Goal: Task Accomplishment & Management: Use online tool/utility

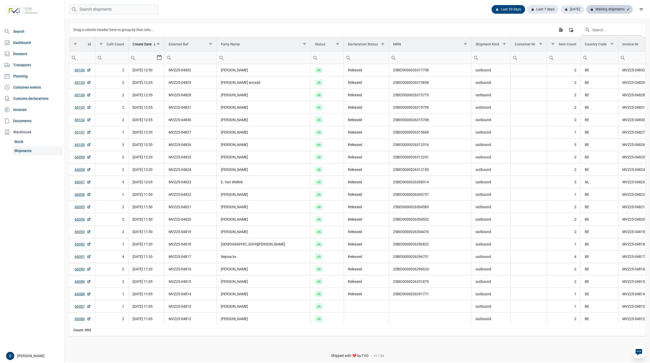
click at [612, 7] on div "Waiting shipments" at bounding box center [610, 9] width 46 height 9
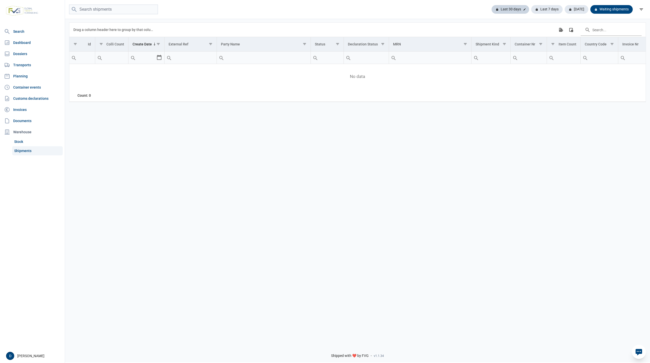
click at [510, 6] on div "Last 30 days" at bounding box center [511, 9] width 38 height 9
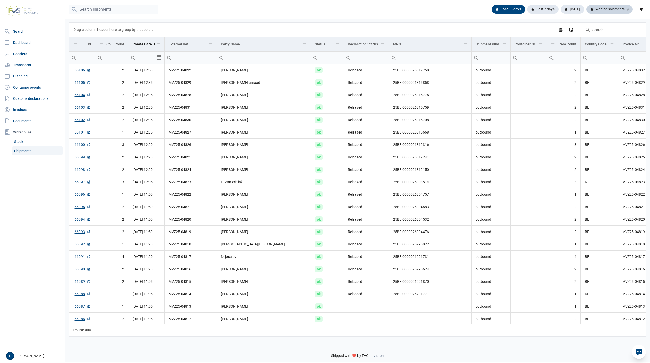
click at [612, 10] on div "Waiting shipments" at bounding box center [610, 9] width 46 height 9
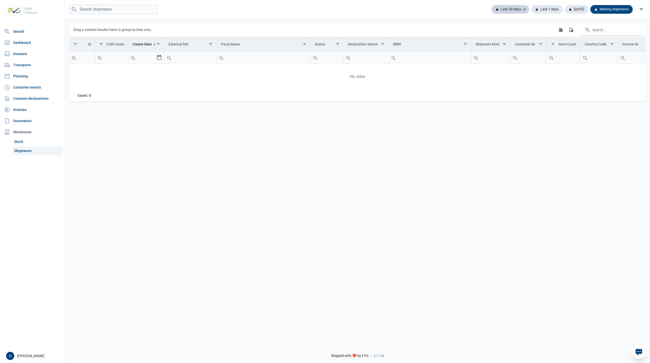
click at [515, 9] on div "Last 30 days" at bounding box center [511, 9] width 38 height 9
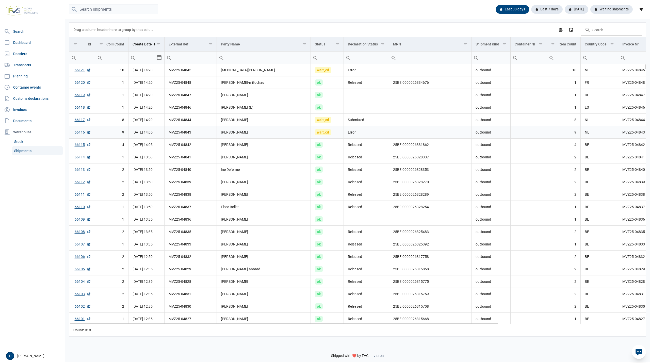
click at [77, 135] on link "66116" at bounding box center [83, 132] width 16 height 5
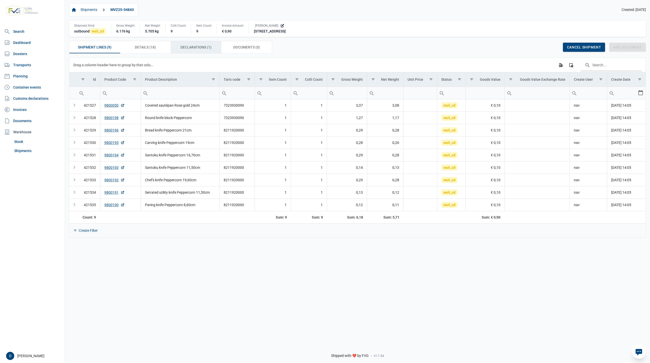
click at [194, 48] on span "Declarations (1) Declarations (1)" at bounding box center [196, 47] width 31 height 6
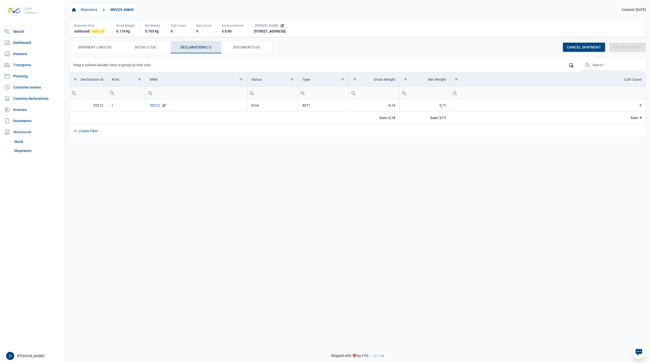
click at [156, 106] on link "35212" at bounding box center [158, 105] width 16 height 5
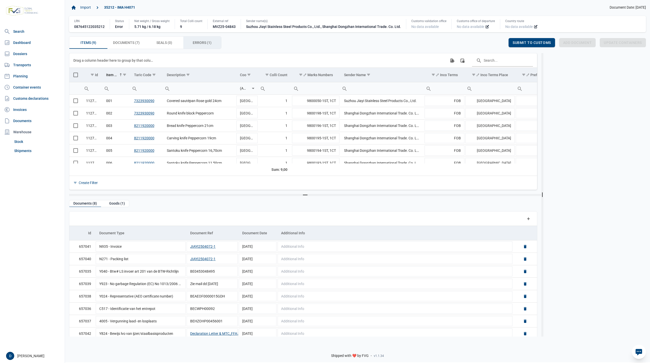
click at [193, 42] on span "Errors (1) Errors (1)" at bounding box center [202, 43] width 19 height 6
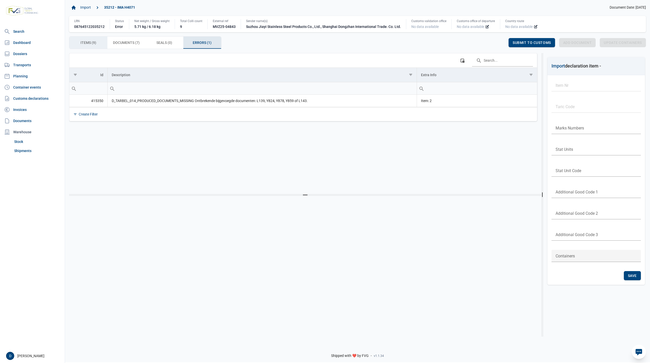
click at [98, 41] on div "Items (9) Items (9)" at bounding box center [88, 43] width 38 height 12
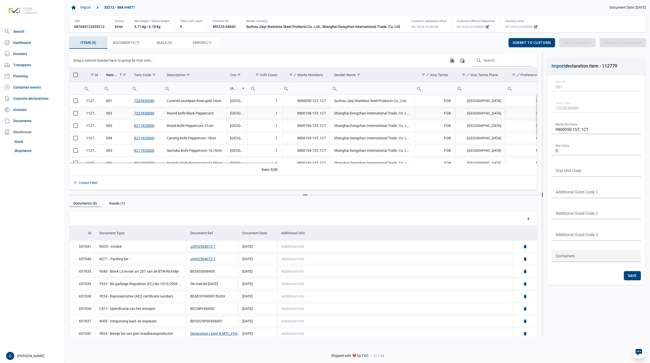
click at [76, 115] on span "Select row" at bounding box center [75, 113] width 5 height 5
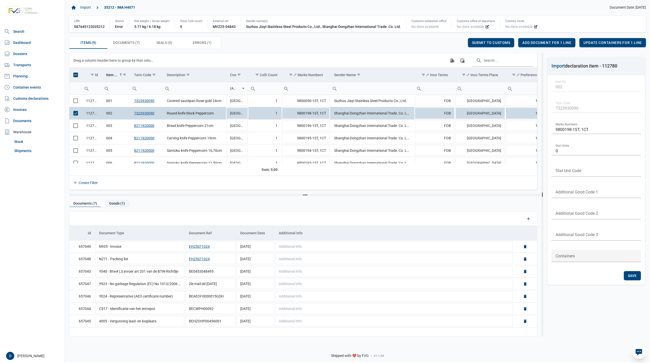
click at [115, 204] on div "Goods (1)" at bounding box center [117, 203] width 24 height 7
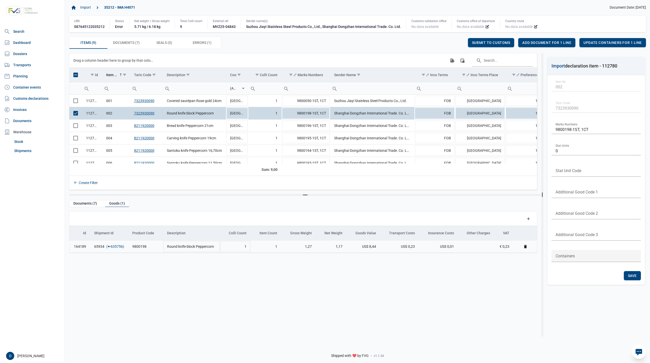
click at [119, 249] on link "635756" at bounding box center [117, 246] width 12 height 5
click at [548, 42] on span "Add document for 1 line" at bounding box center [547, 43] width 49 height 4
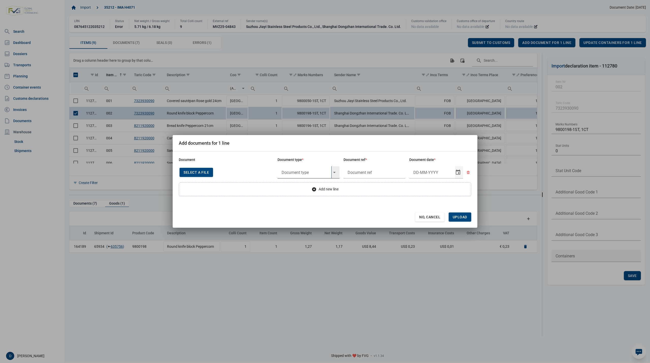
click at [298, 170] on input "text" at bounding box center [305, 172] width 54 height 12
click at [298, 188] on div "Y824 - Bewijs lvo van ijzer/staalbasisproducten" at bounding box center [309, 187] width 62 height 12
type input "Y824 - Bewijs lvo van ijzer/staalbasisproducten"
type input "."
type input "26-6-2025"
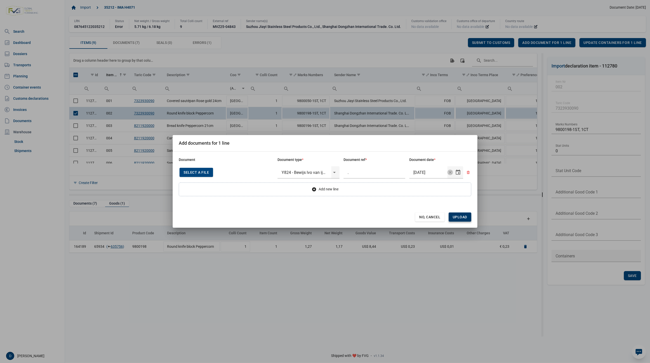
click at [462, 215] on span "Upload" at bounding box center [460, 217] width 23 height 9
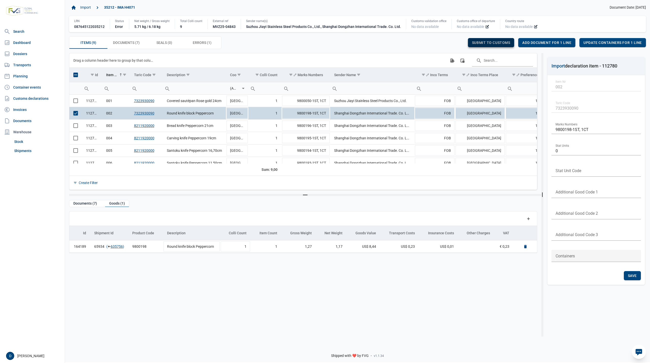
click at [495, 43] on span "Submit to customs" at bounding box center [491, 43] width 38 height 4
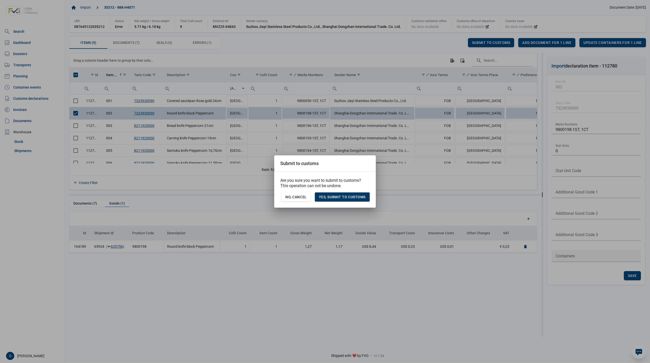
click at [348, 194] on div "Yes, Submit to customs" at bounding box center [342, 197] width 55 height 9
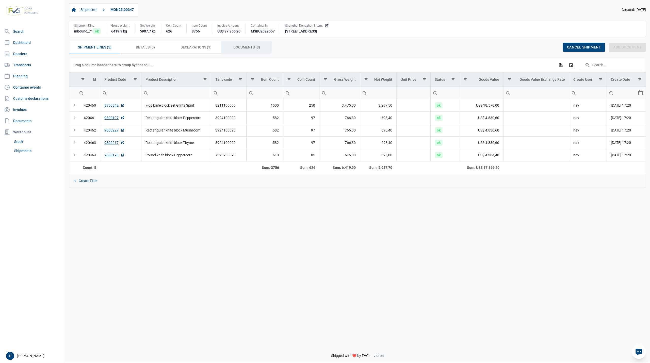
click at [232, 48] on div "Documents (3) Documents (3)" at bounding box center [247, 47] width 51 height 12
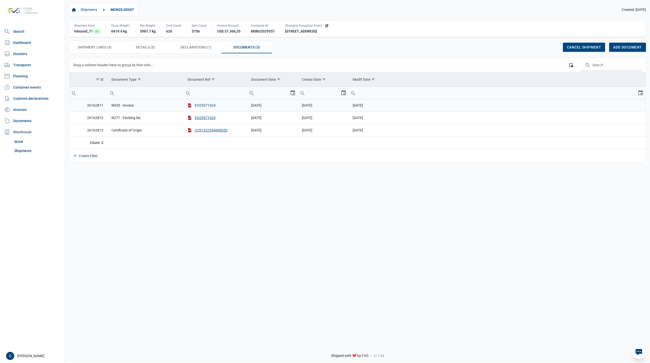
click at [200, 108] on button "EH25S71024" at bounding box center [202, 105] width 28 height 5
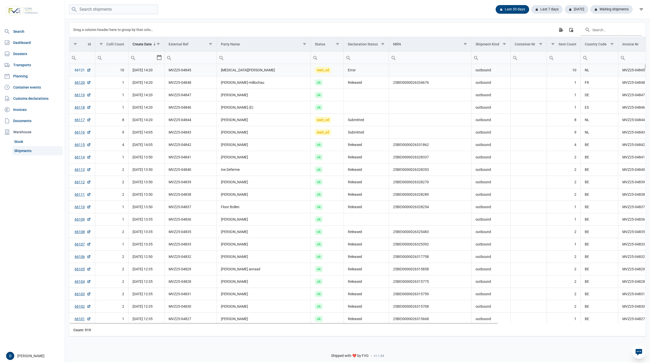
click at [76, 69] on link "66121" at bounding box center [83, 70] width 16 height 5
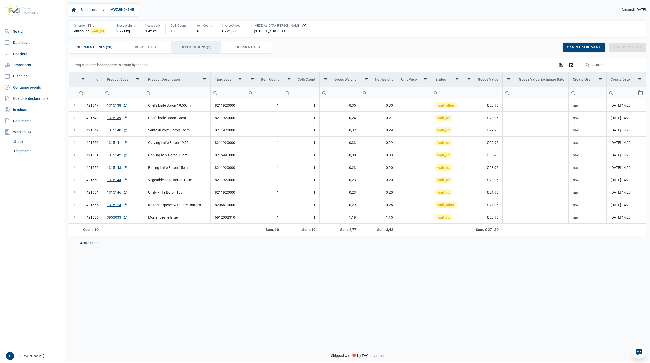
click at [197, 50] on span "Declarations (1) Declarations (1)" at bounding box center [196, 47] width 31 height 6
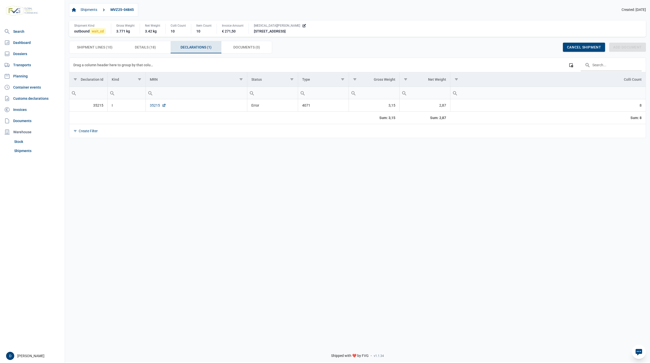
click at [154, 106] on link "35215" at bounding box center [158, 105] width 16 height 5
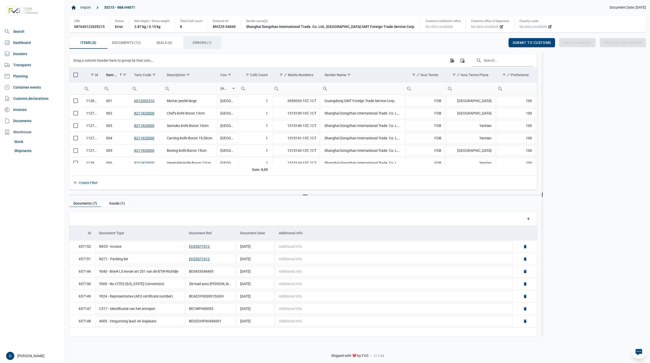
click at [198, 41] on span "Errors (1) Errors (1)" at bounding box center [202, 43] width 19 height 6
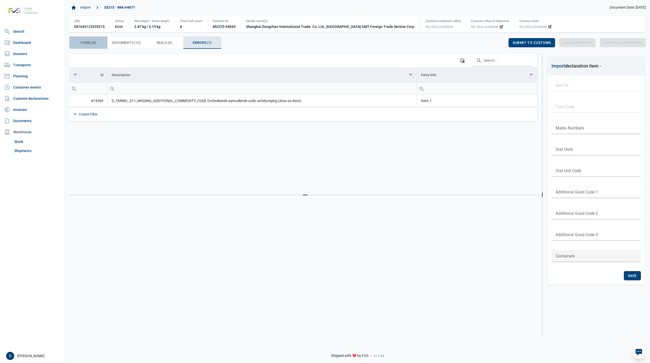
click at [86, 42] on span "Items (8) Items (8)" at bounding box center [89, 43] width 16 height 6
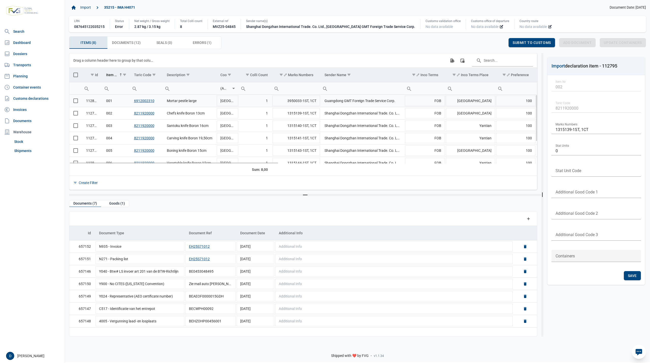
click at [73, 101] on span "Select row" at bounding box center [75, 101] width 5 height 5
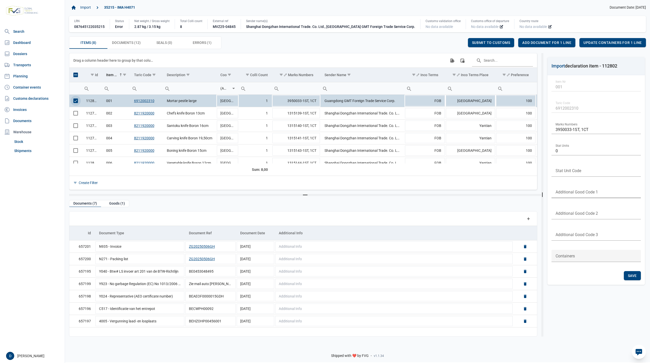
click at [595, 190] on input "text" at bounding box center [596, 192] width 89 height 12
type input "B999"
click at [632, 277] on span "Save" at bounding box center [632, 276] width 9 height 4
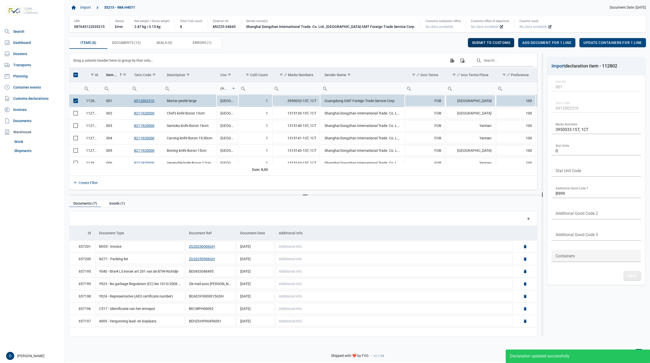
click at [481, 40] on div "Submit to customs" at bounding box center [491, 42] width 46 height 9
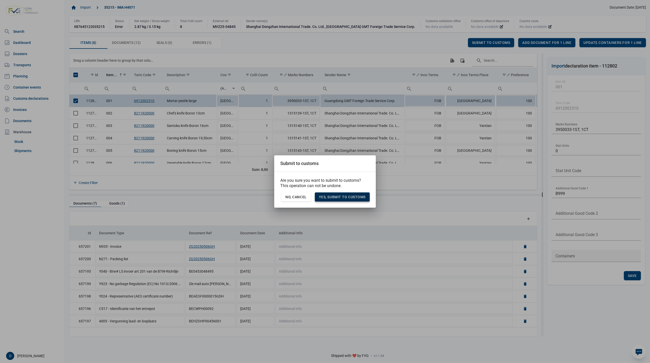
click at [347, 195] on span "Yes, Submit to customs" at bounding box center [342, 197] width 47 height 4
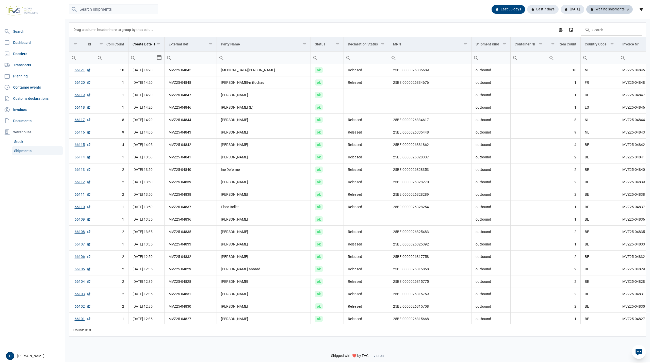
click at [600, 8] on div "Waiting shipments" at bounding box center [610, 9] width 46 height 9
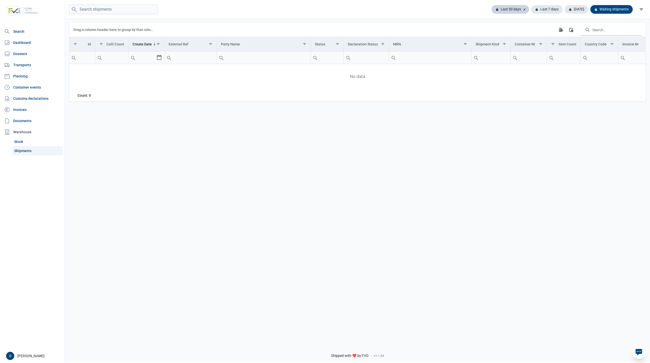
click at [515, 11] on div "Last 30 days" at bounding box center [511, 9] width 38 height 9
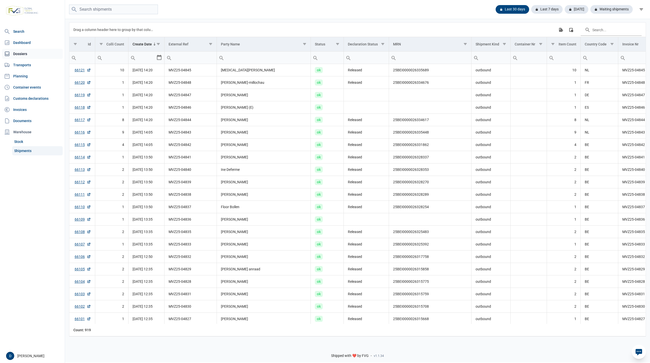
click at [20, 53] on link "Dossiers" at bounding box center [32, 54] width 61 height 10
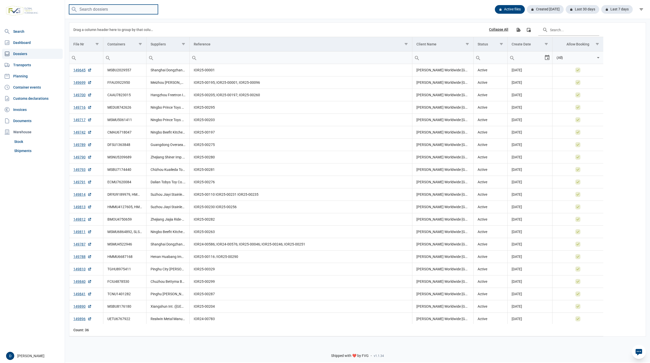
click at [114, 9] on input "search" at bounding box center [113, 10] width 89 height 10
paste input "BSIU2773584"
type input "BSIU2773584"
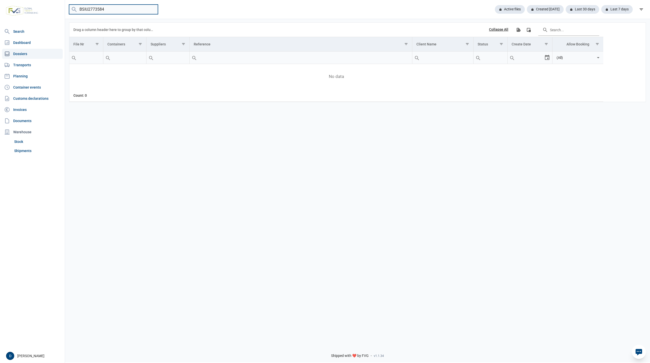
drag, startPoint x: 112, startPoint y: 7, endPoint x: 52, endPoint y: 6, distance: 60.0
click at [53, 6] on div "Search Dashboard Dossiers Transports Planning Container events Customs declarat…" at bounding box center [325, 180] width 650 height 363
